Goal: Navigation & Orientation: Find specific page/section

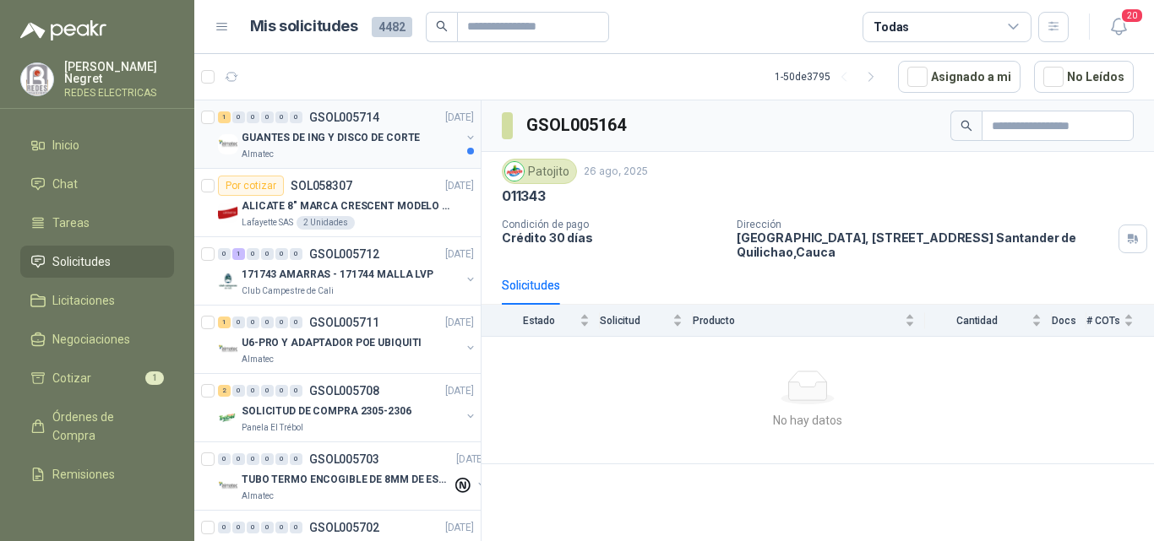
click at [387, 147] on div "GUANTES DE ING Y DISCO DE CORTE" at bounding box center [351, 138] width 219 height 20
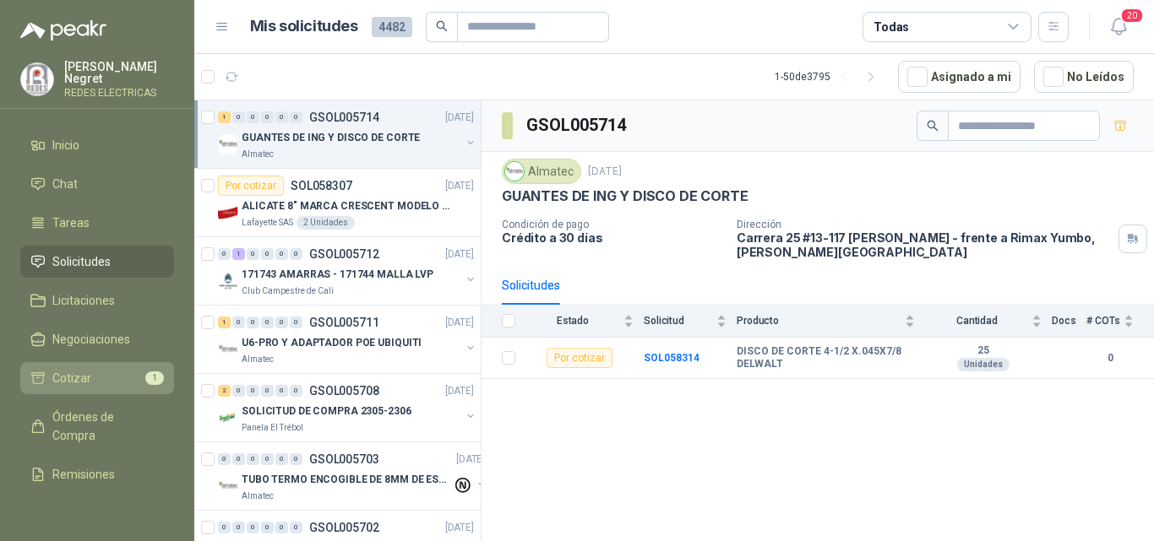
click at [92, 372] on li "Cotizar 1" at bounding box center [96, 378] width 133 height 19
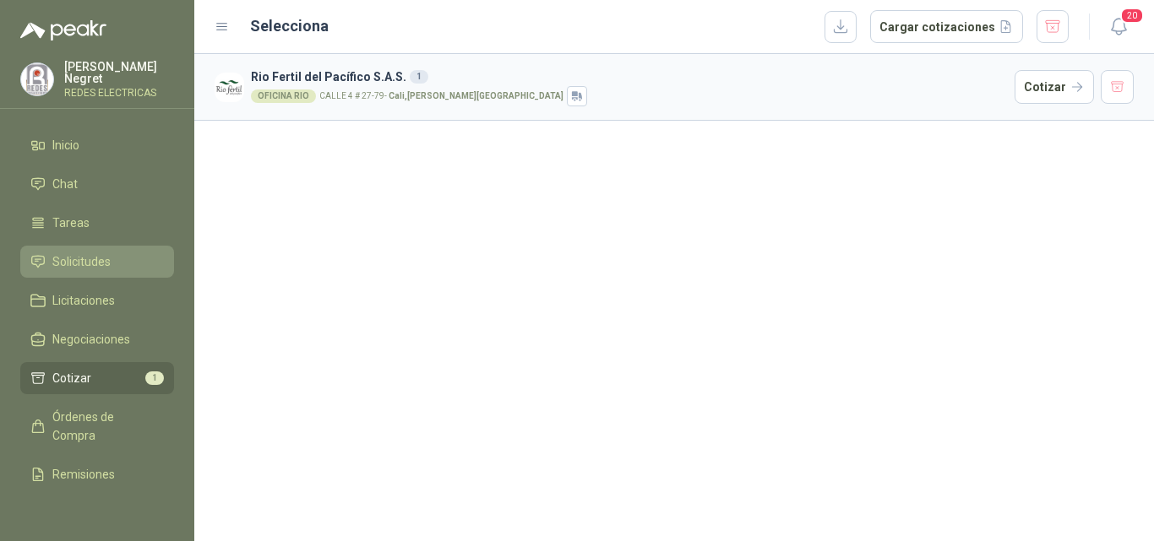
click at [120, 252] on li "Solicitudes" at bounding box center [96, 261] width 133 height 19
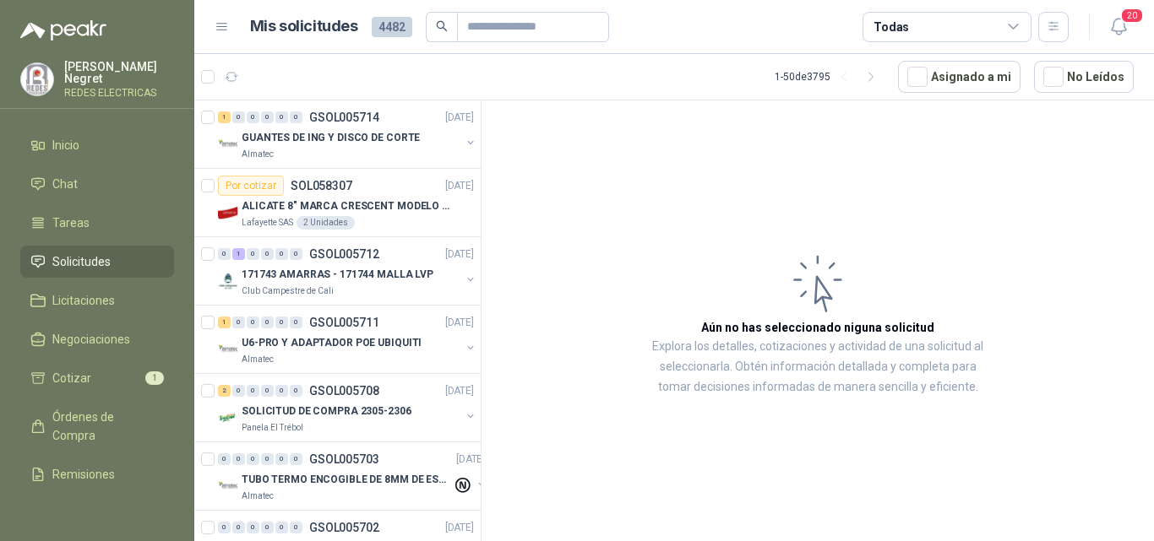
click at [85, 258] on span "Solicitudes" at bounding box center [81, 261] width 58 height 19
click at [236, 73] on icon "button" at bounding box center [232, 77] width 14 height 14
